Goal: Information Seeking & Learning: Find specific fact

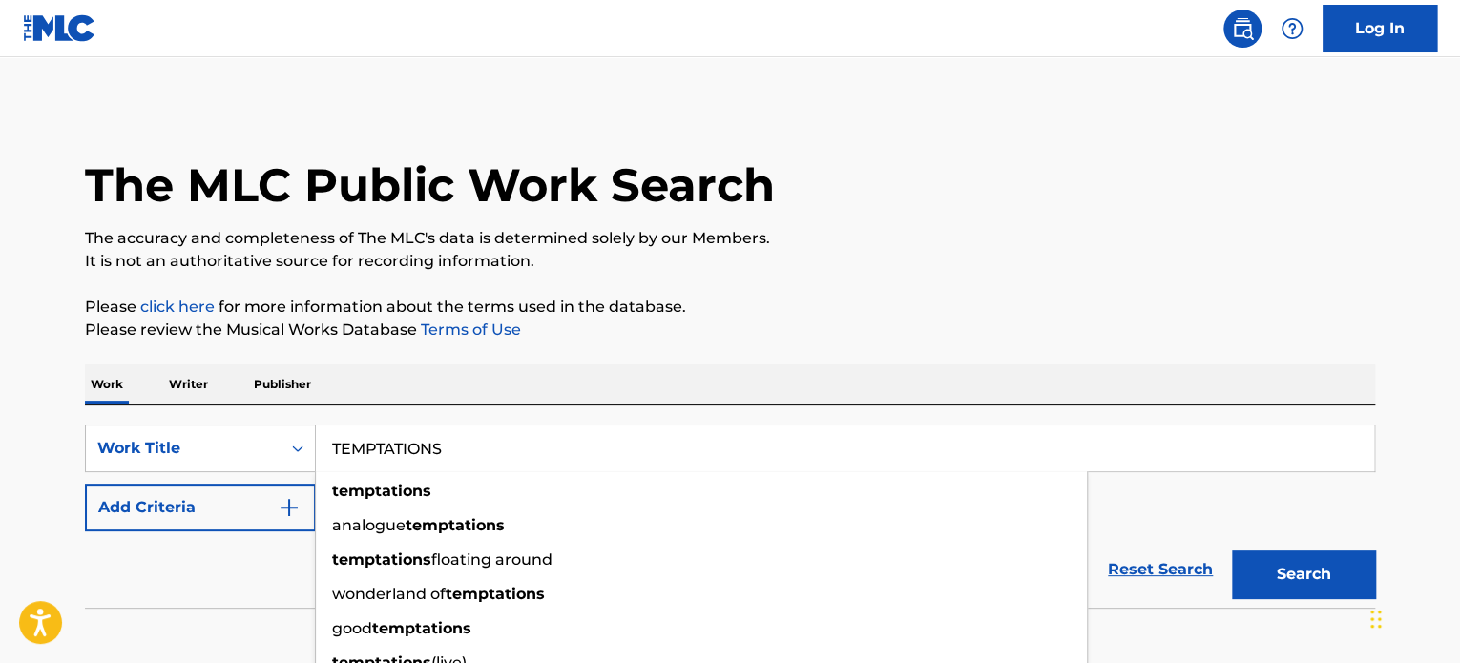
type input "TEMPTATIONS"
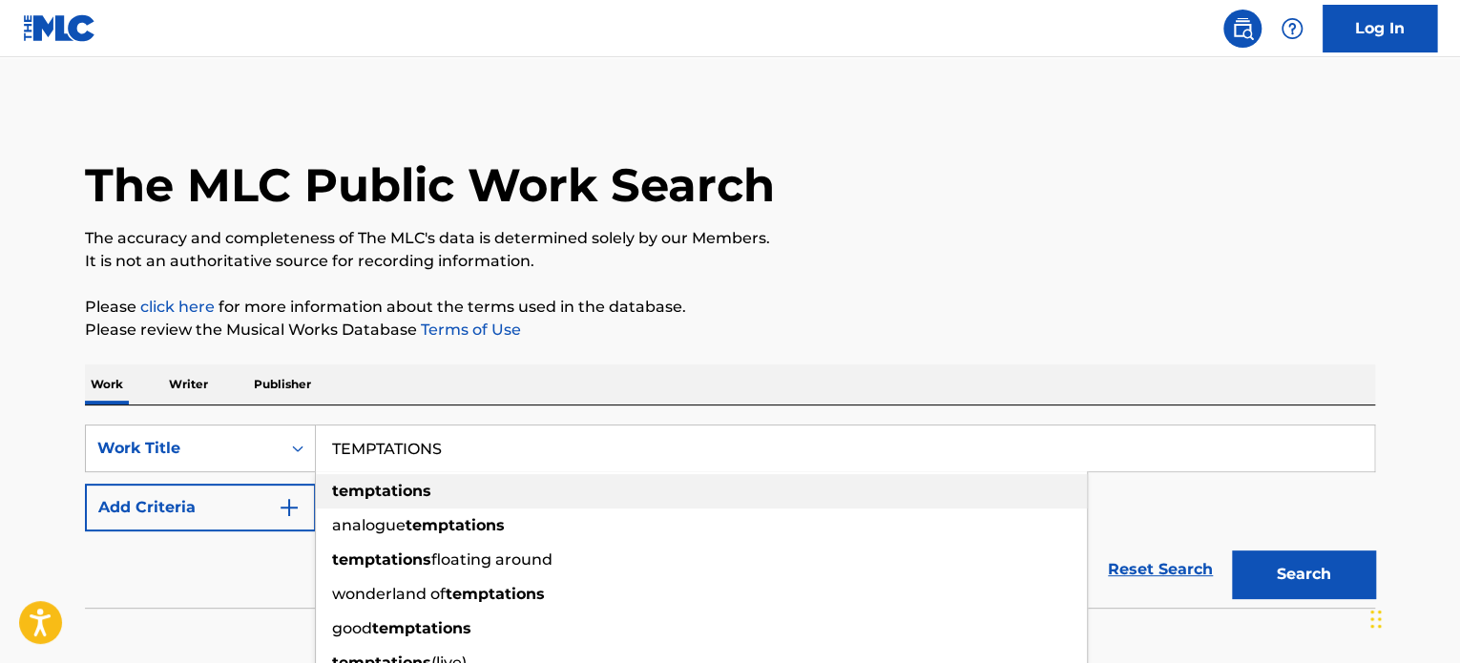
click at [410, 486] on strong "temptations" at bounding box center [381, 491] width 99 height 18
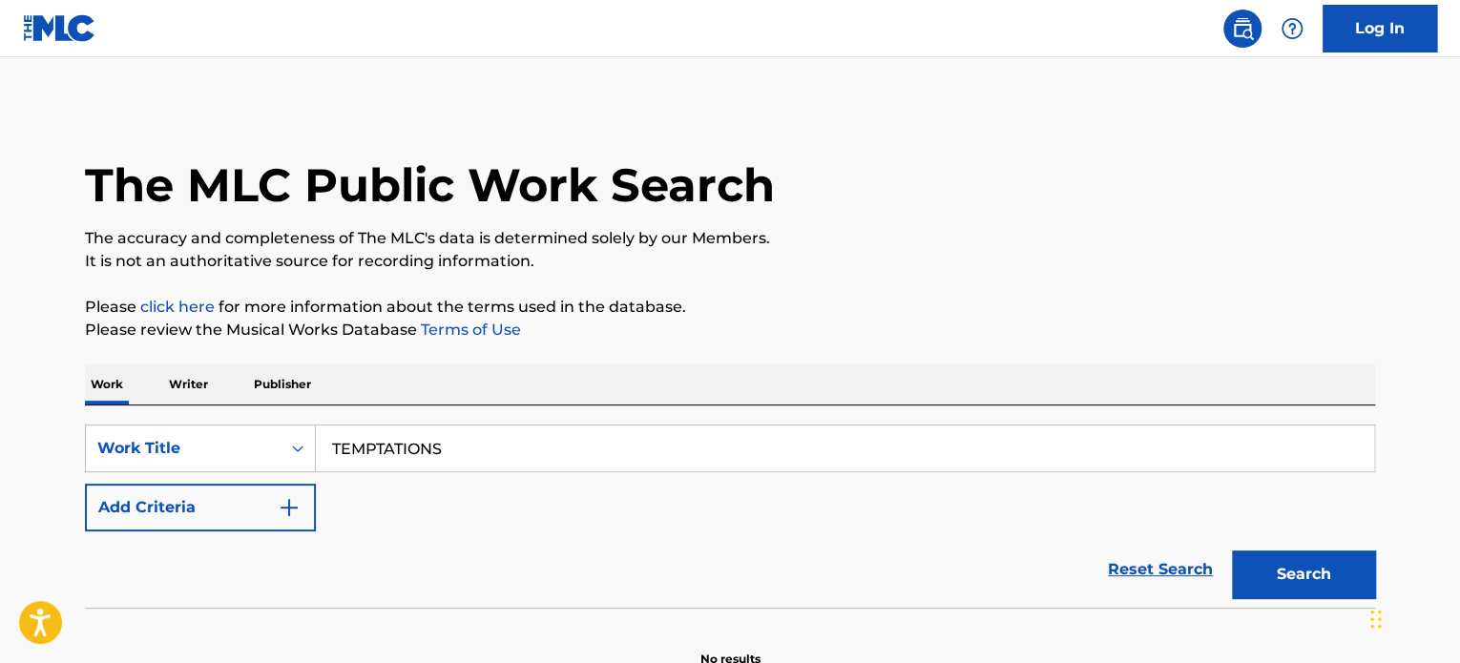
click at [256, 512] on button "Add Criteria" at bounding box center [200, 508] width 231 height 48
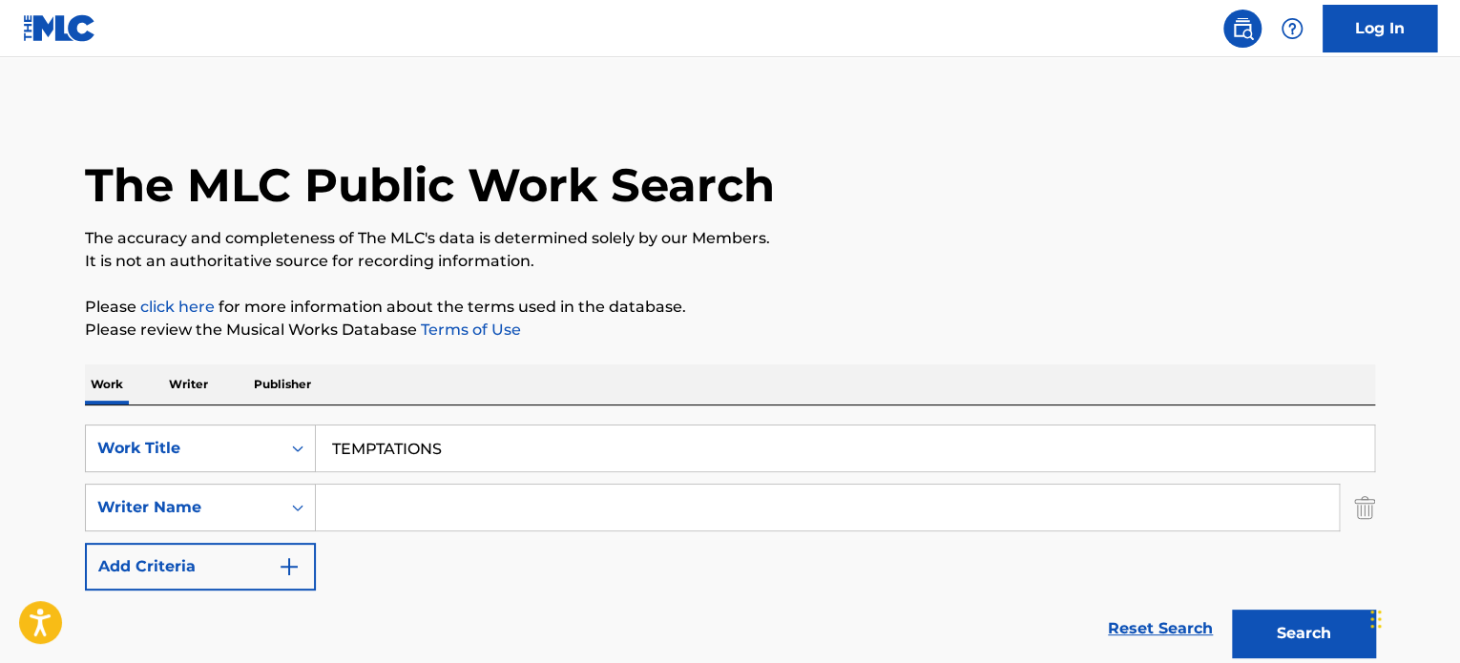
click at [403, 512] on input "Search Form" at bounding box center [827, 508] width 1023 height 46
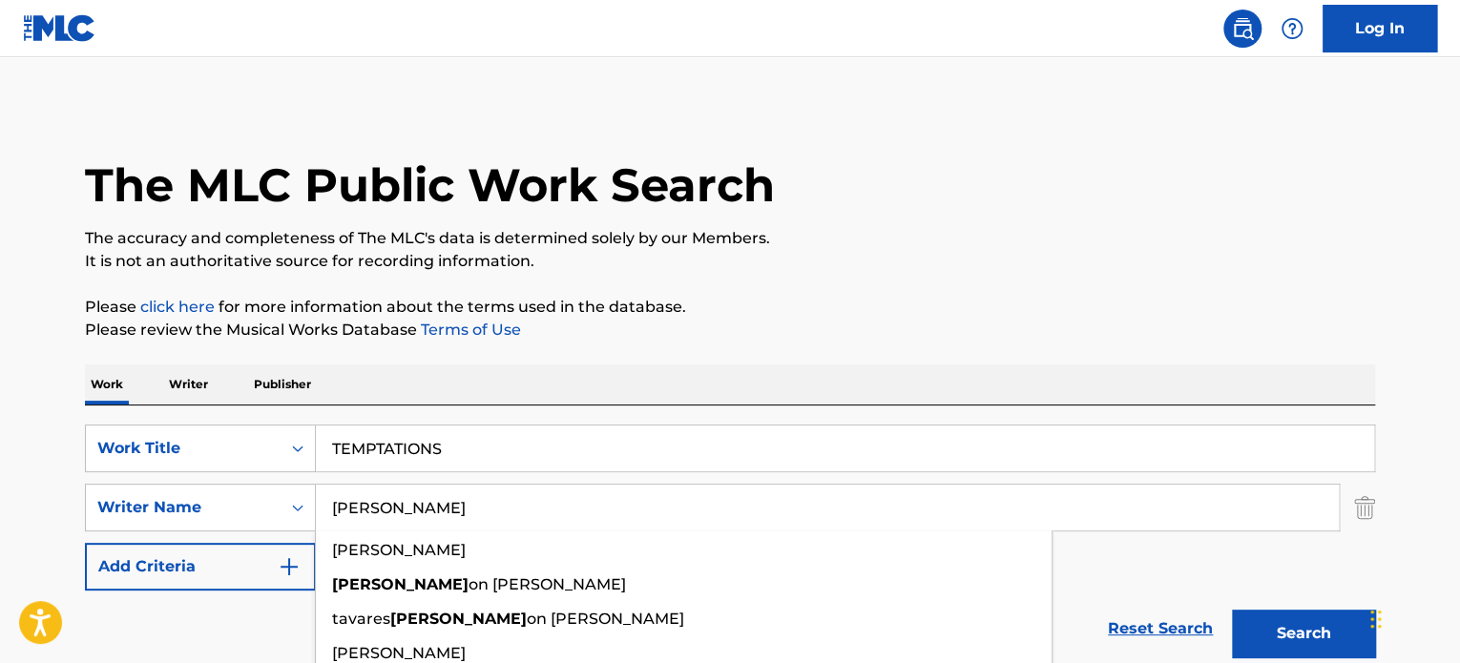
type input "[PERSON_NAME]"
click at [1232, 610] on button "Search" at bounding box center [1303, 634] width 143 height 48
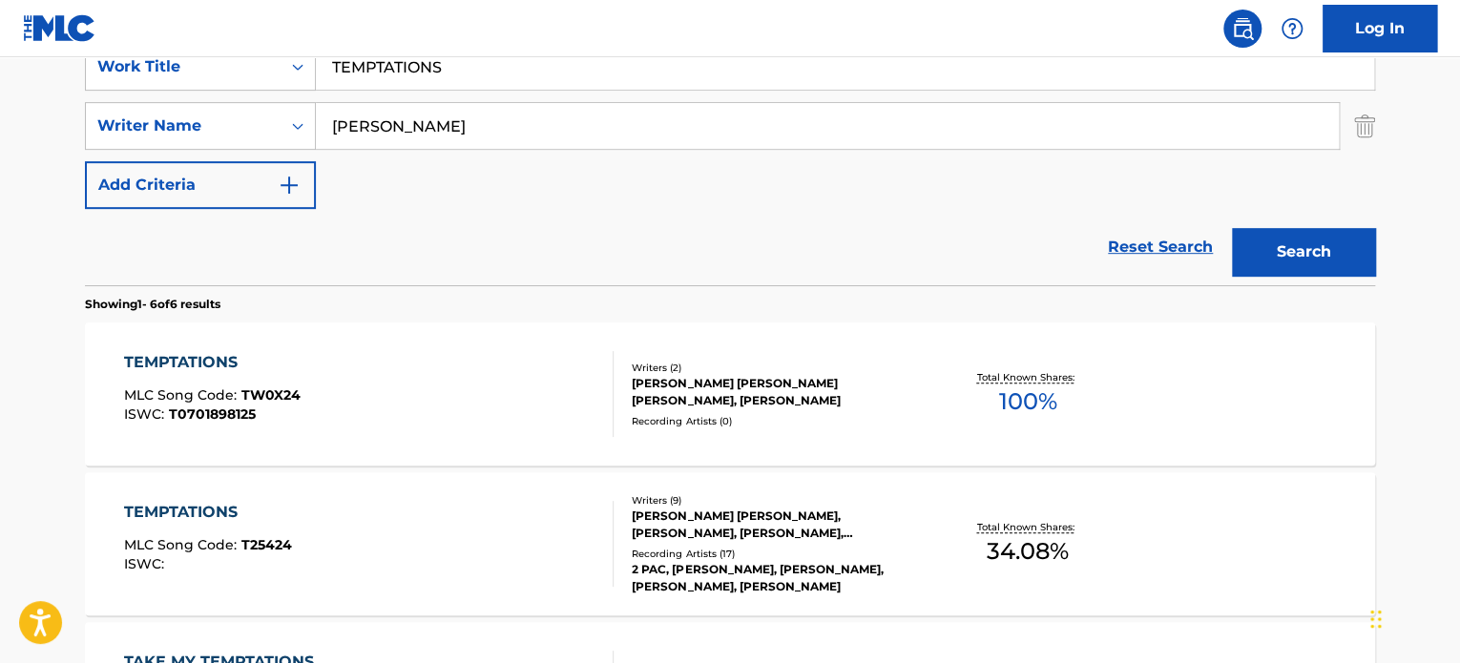
scroll to position [477, 0]
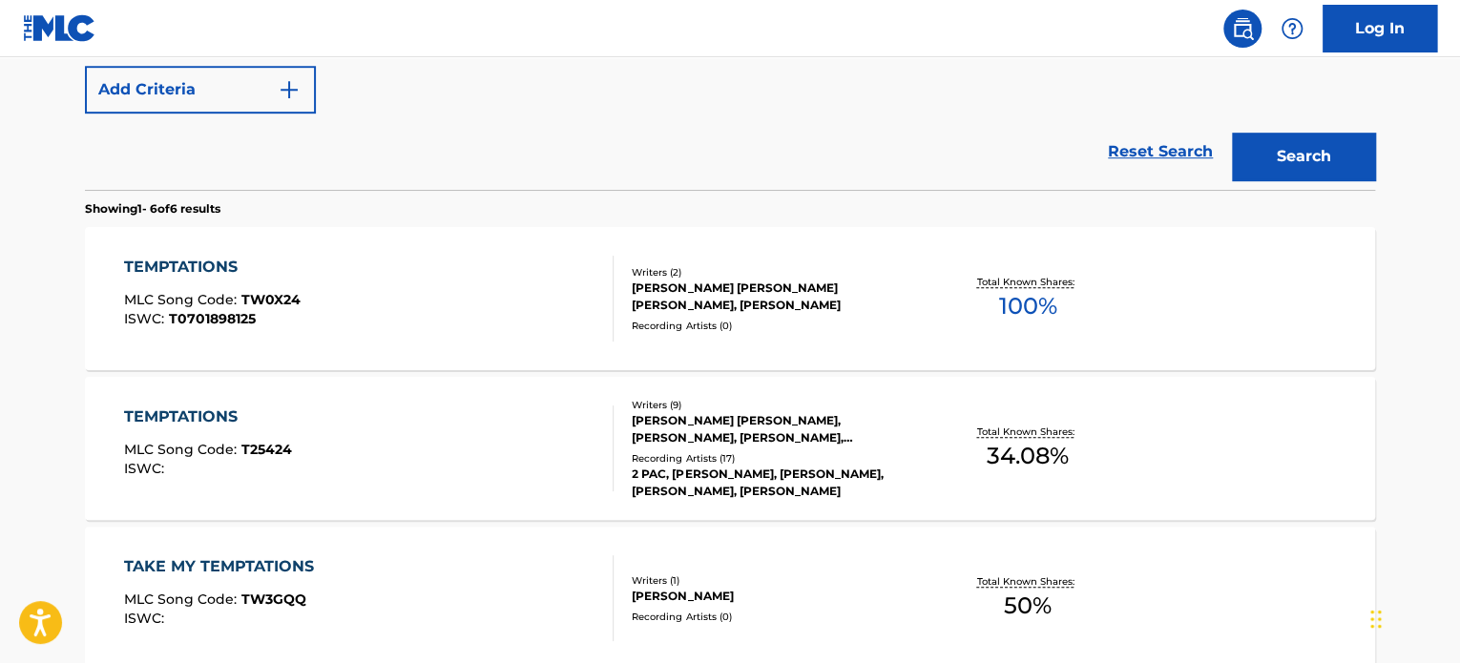
click at [749, 430] on div "[PERSON_NAME] [PERSON_NAME], [PERSON_NAME], [PERSON_NAME], [PERSON_NAME], [PERS…" at bounding box center [776, 429] width 288 height 34
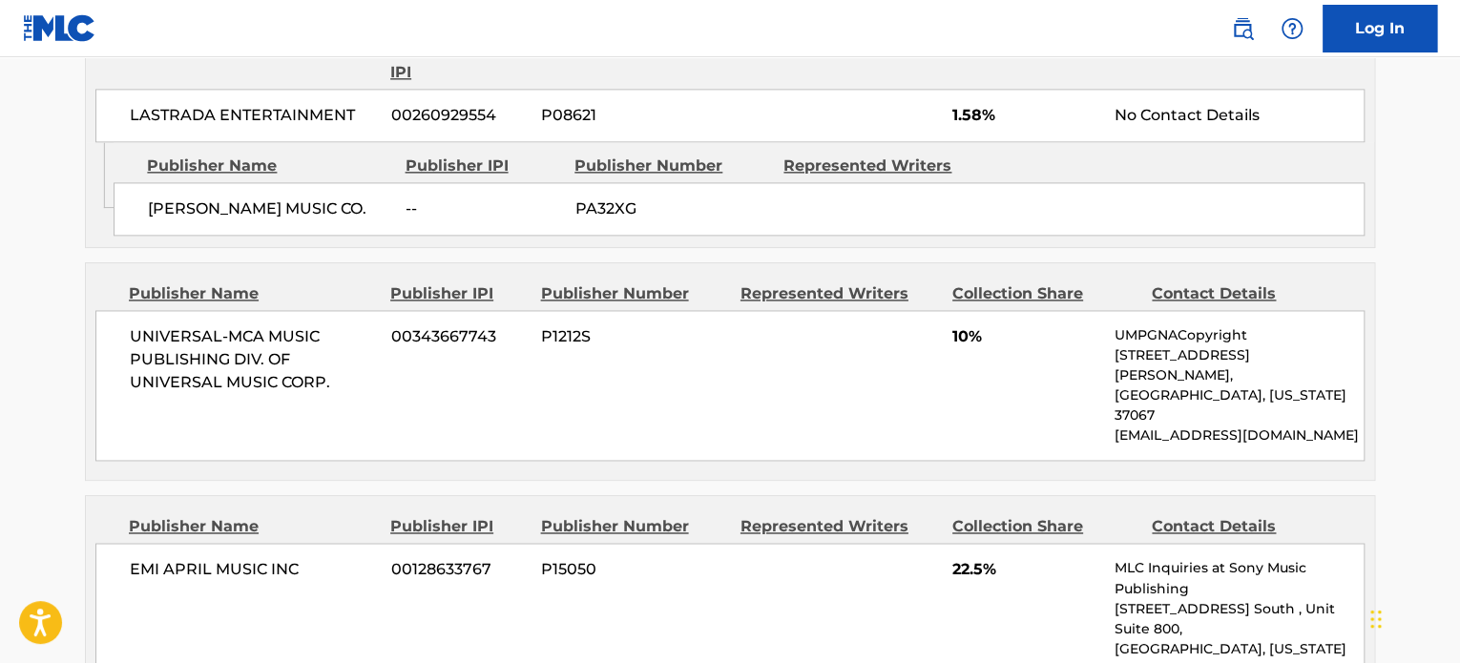
scroll to position [859, 0]
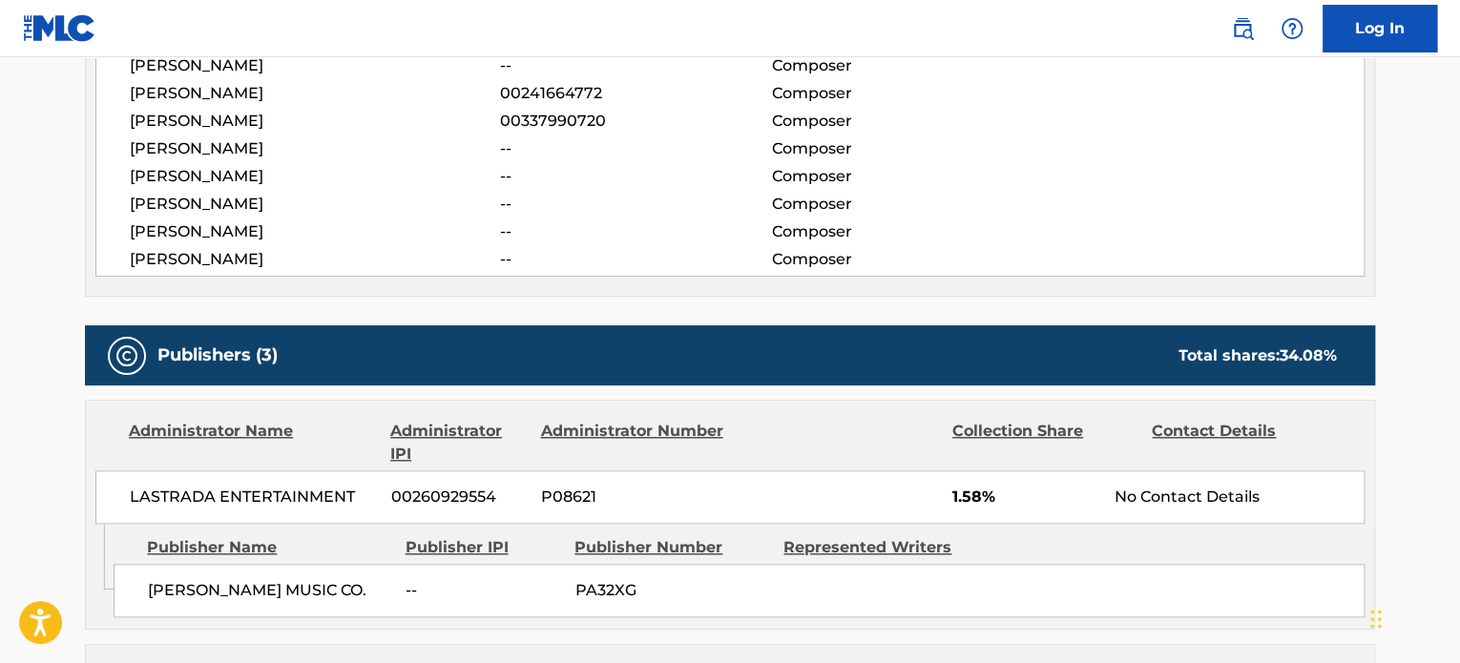
scroll to position [585, 0]
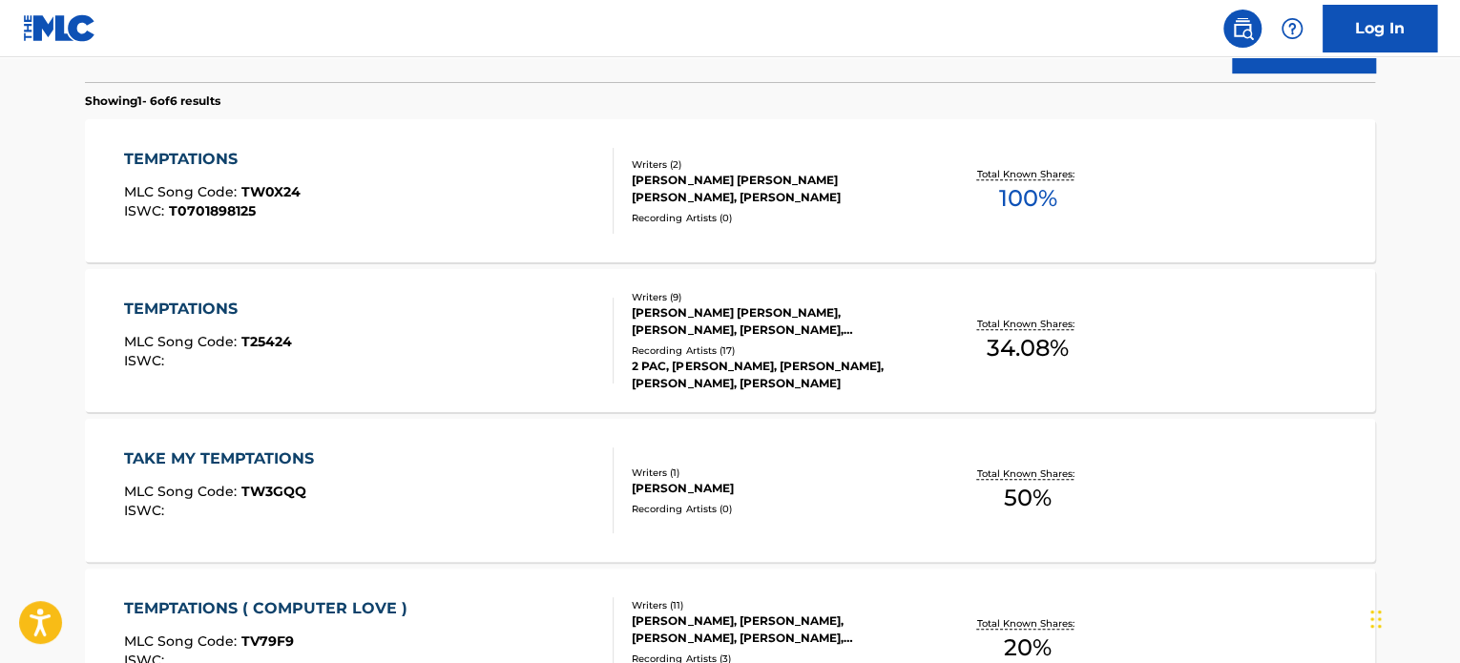
click at [867, 192] on div "[PERSON_NAME] [PERSON_NAME] [PERSON_NAME], [PERSON_NAME]" at bounding box center [776, 189] width 288 height 34
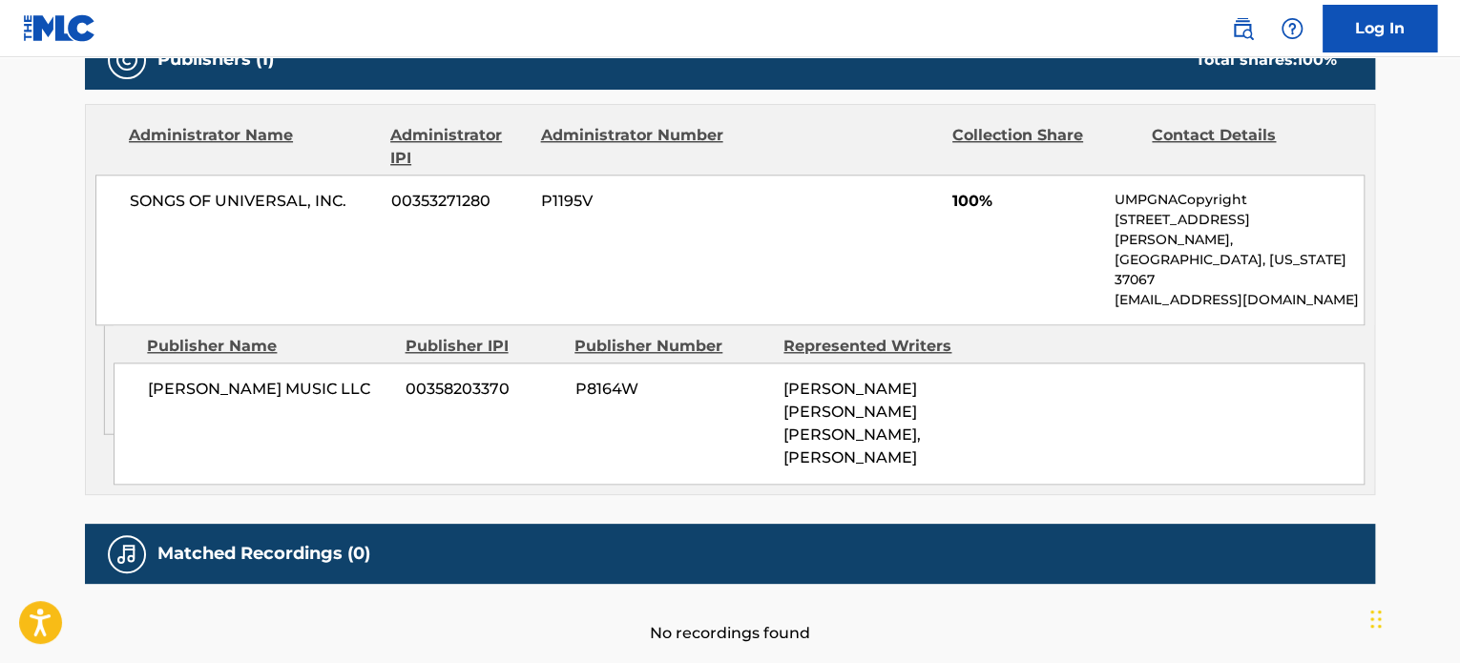
scroll to position [912, 0]
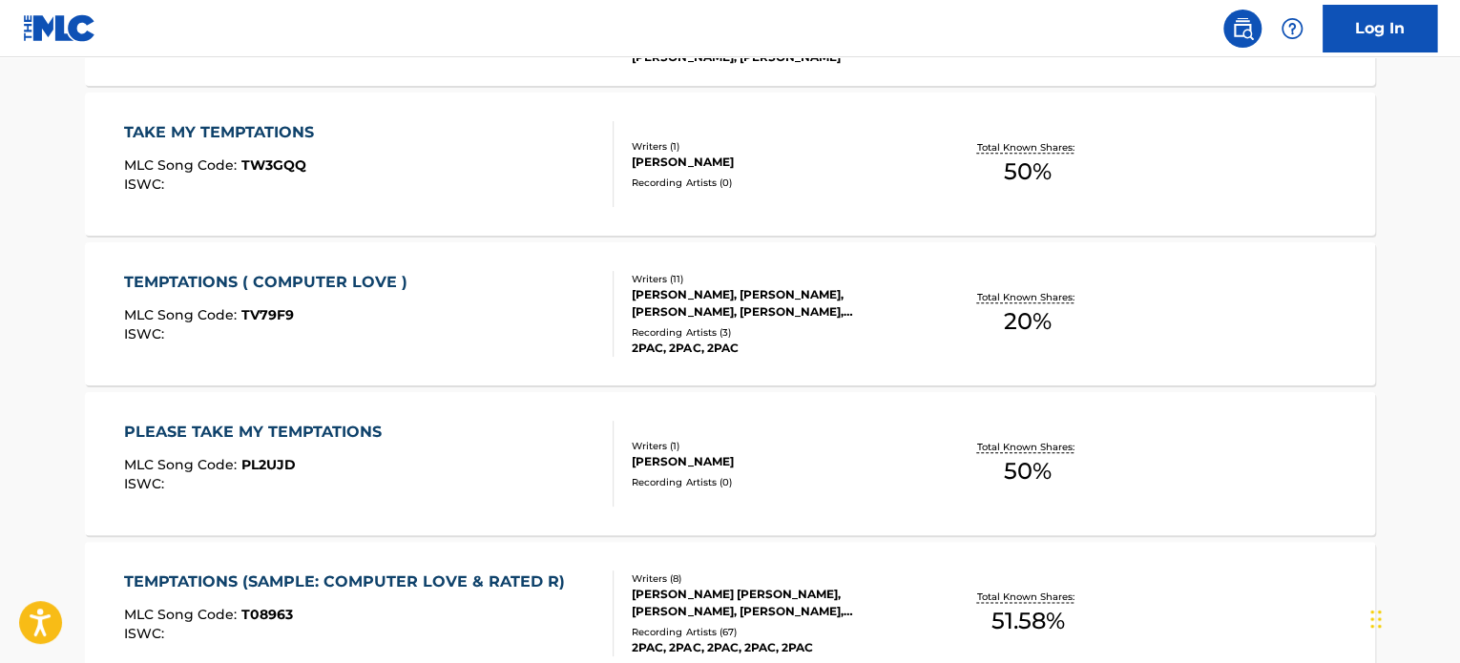
scroll to position [694, 0]
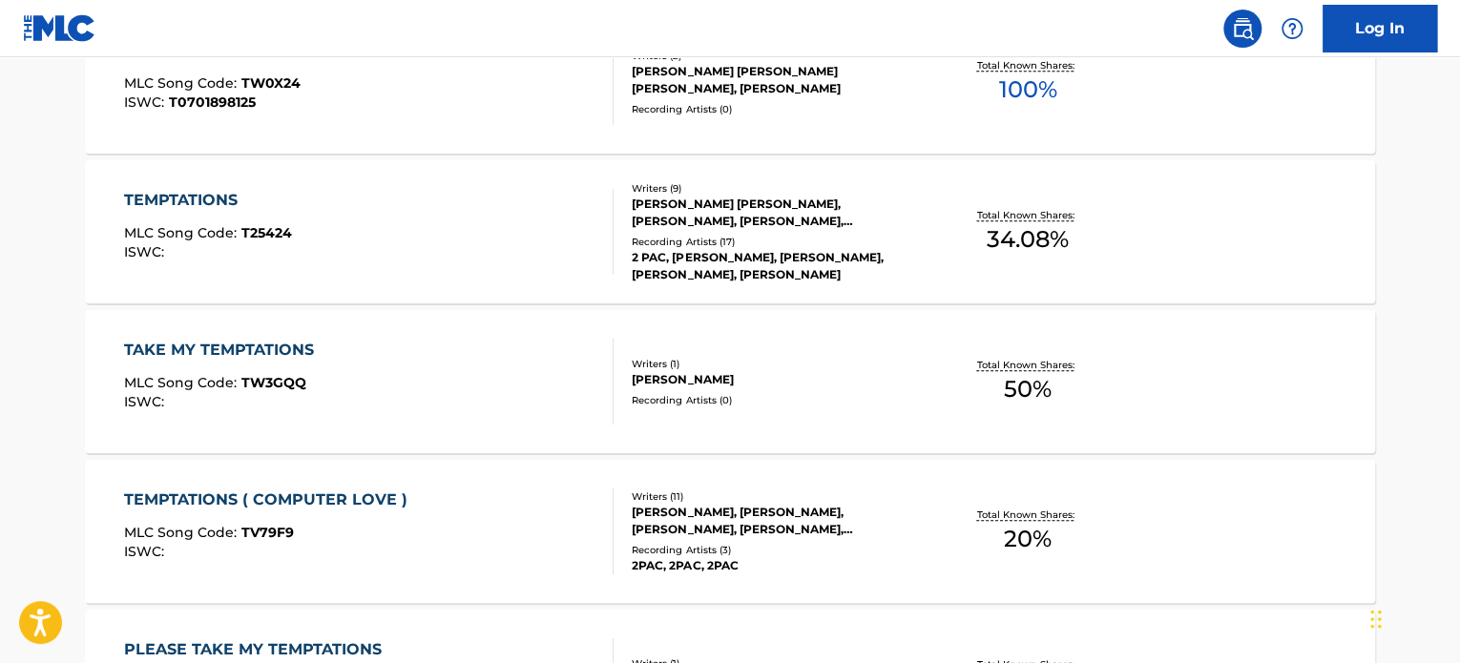
click at [691, 223] on div "[PERSON_NAME] [PERSON_NAME], [PERSON_NAME], [PERSON_NAME], [PERSON_NAME], [PERS…" at bounding box center [776, 213] width 288 height 34
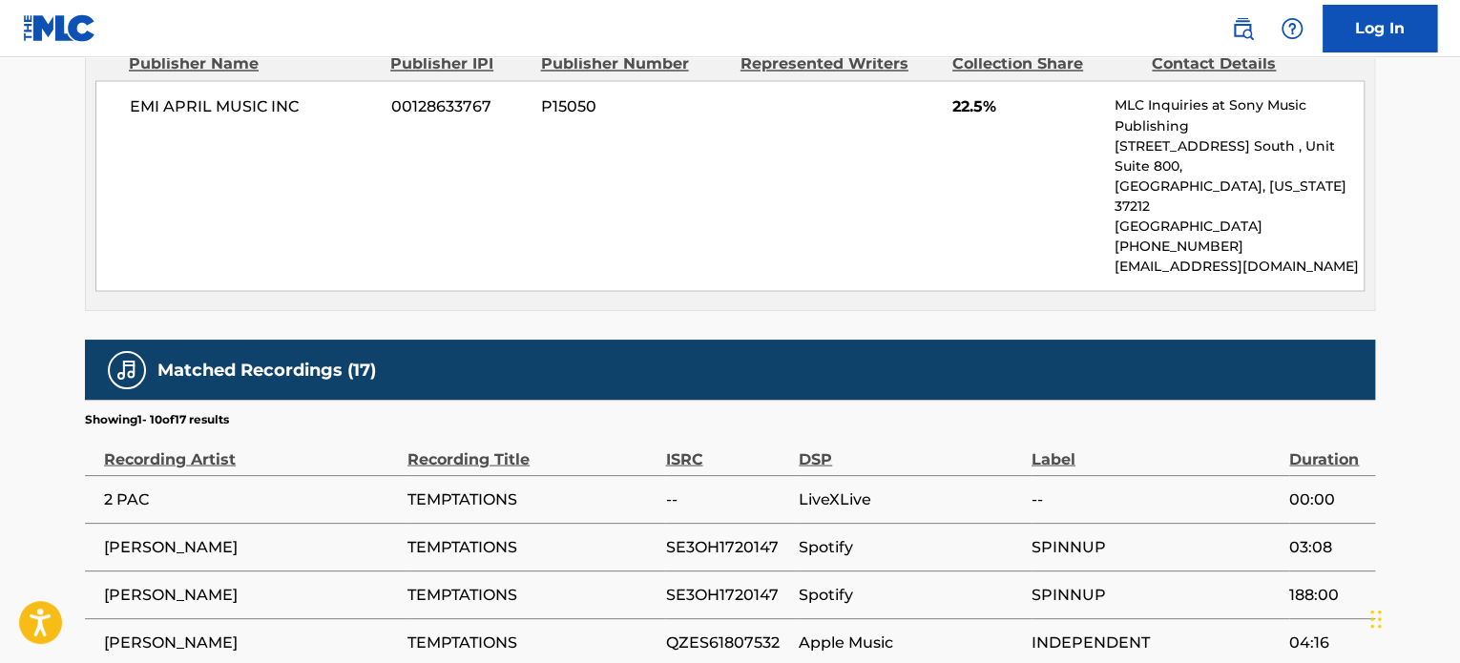
scroll to position [1718, 0]
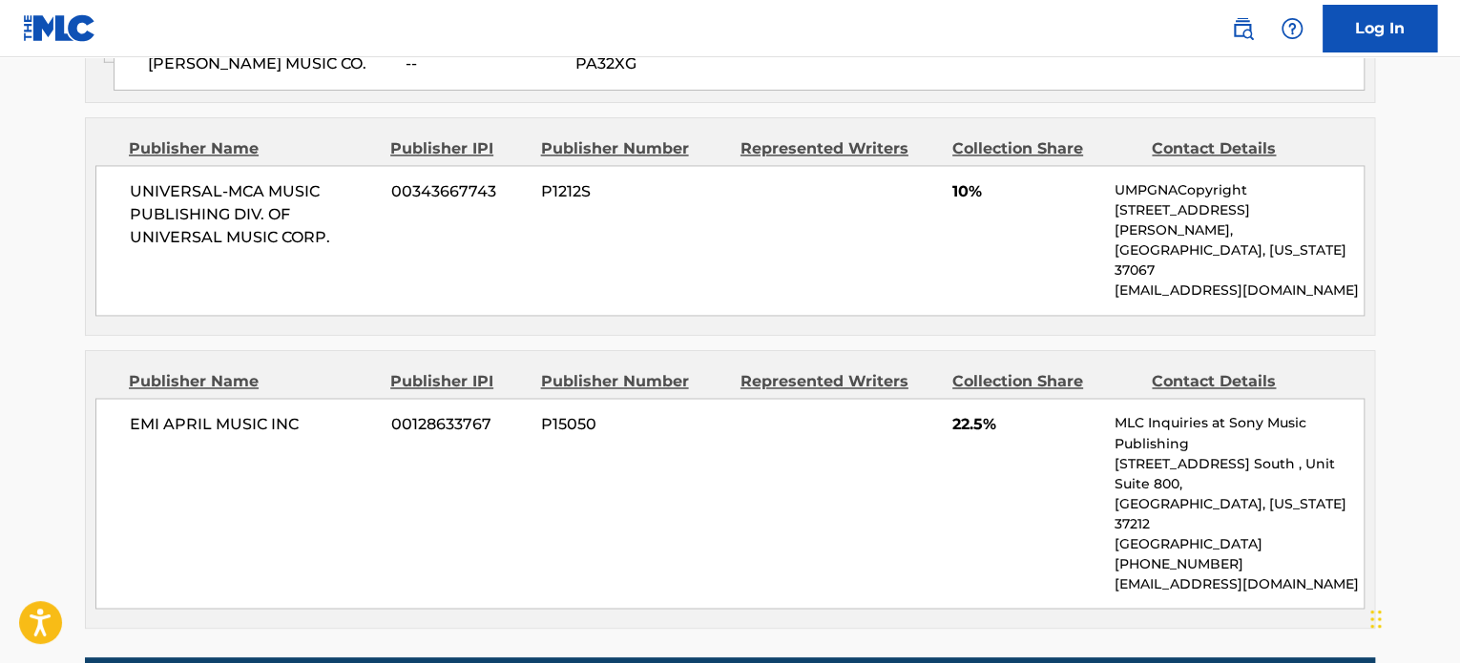
scroll to position [1432, 0]
